Goal: Information Seeking & Learning: Learn about a topic

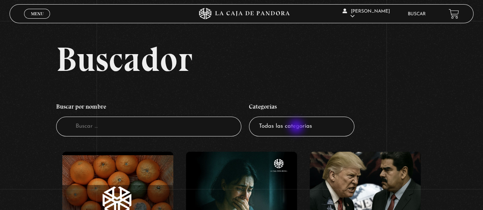
click at [294, 128] on select "Todas las categorías 11:11 Humanitario (1) Amo los [DATE] (4) Análisis de serie…" at bounding box center [301, 127] width 105 height 20
select select "nuevo-orden-mundial-nwo"
click at [252, 117] on select "Todas las categorías 11:11 Humanitario (1) Amo los Lunes (4) Análisis de series…" at bounding box center [301, 127] width 105 height 20
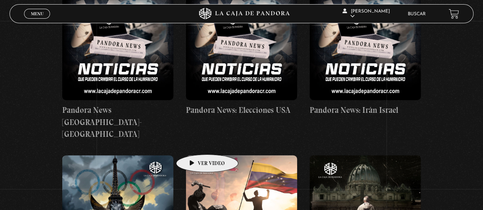
scroll to position [954, 0]
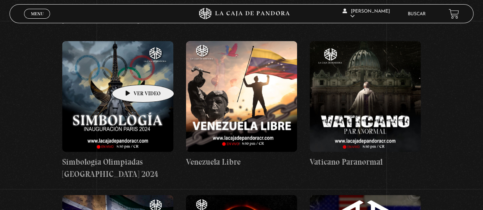
click at [131, 73] on figure at bounding box center [117, 96] width 111 height 111
